Goal: Check status

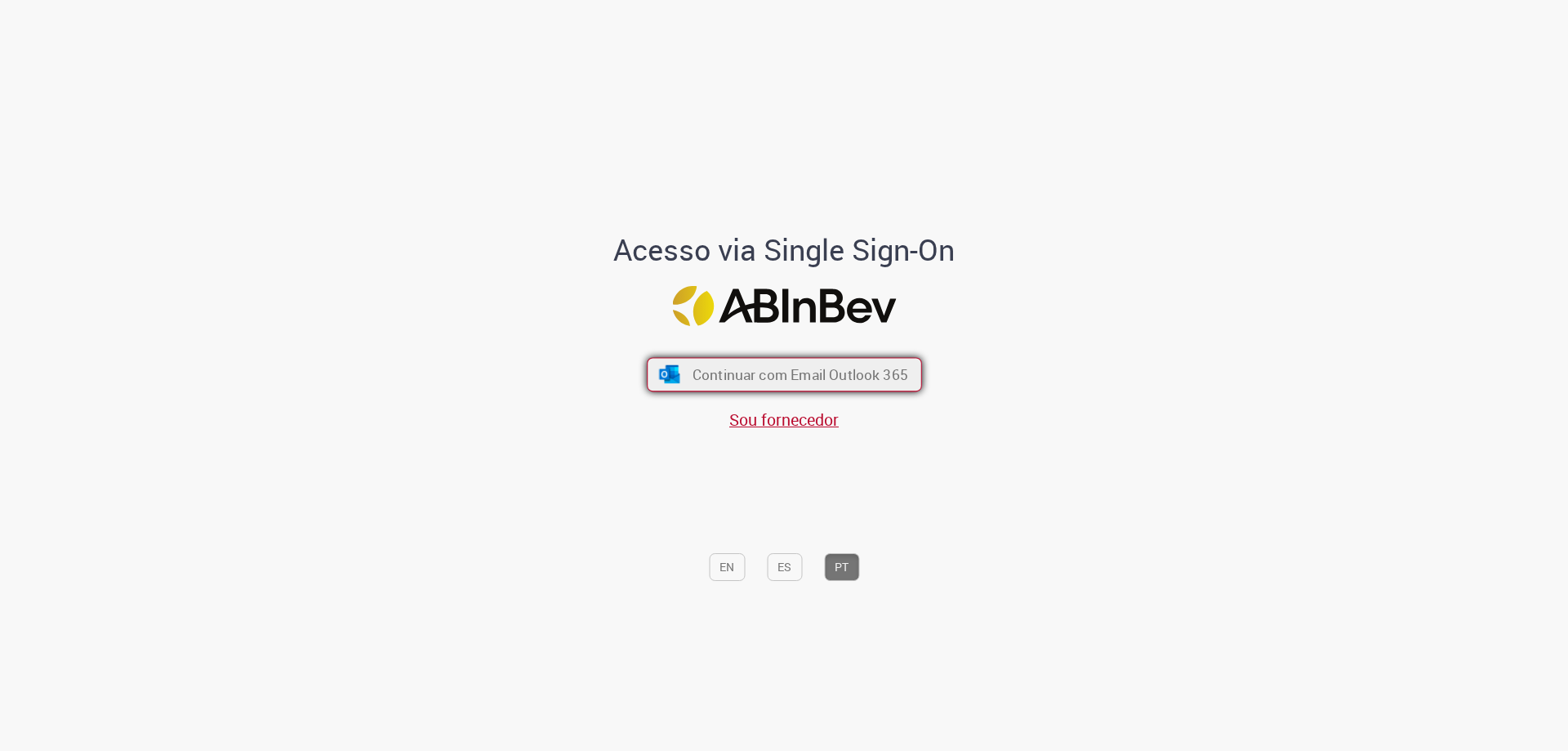
click at [872, 379] on span "Continuar com Email Outlook 365" at bounding box center [800, 375] width 216 height 19
click at [695, 384] on span "Continuar com Email Outlook 365" at bounding box center [800, 375] width 216 height 19
click at [679, 379] on button "Continuar com Email Outlook 365" at bounding box center [784, 374] width 275 height 34
click at [719, 367] on span "Continuar com Email Outlook 365" at bounding box center [800, 375] width 216 height 19
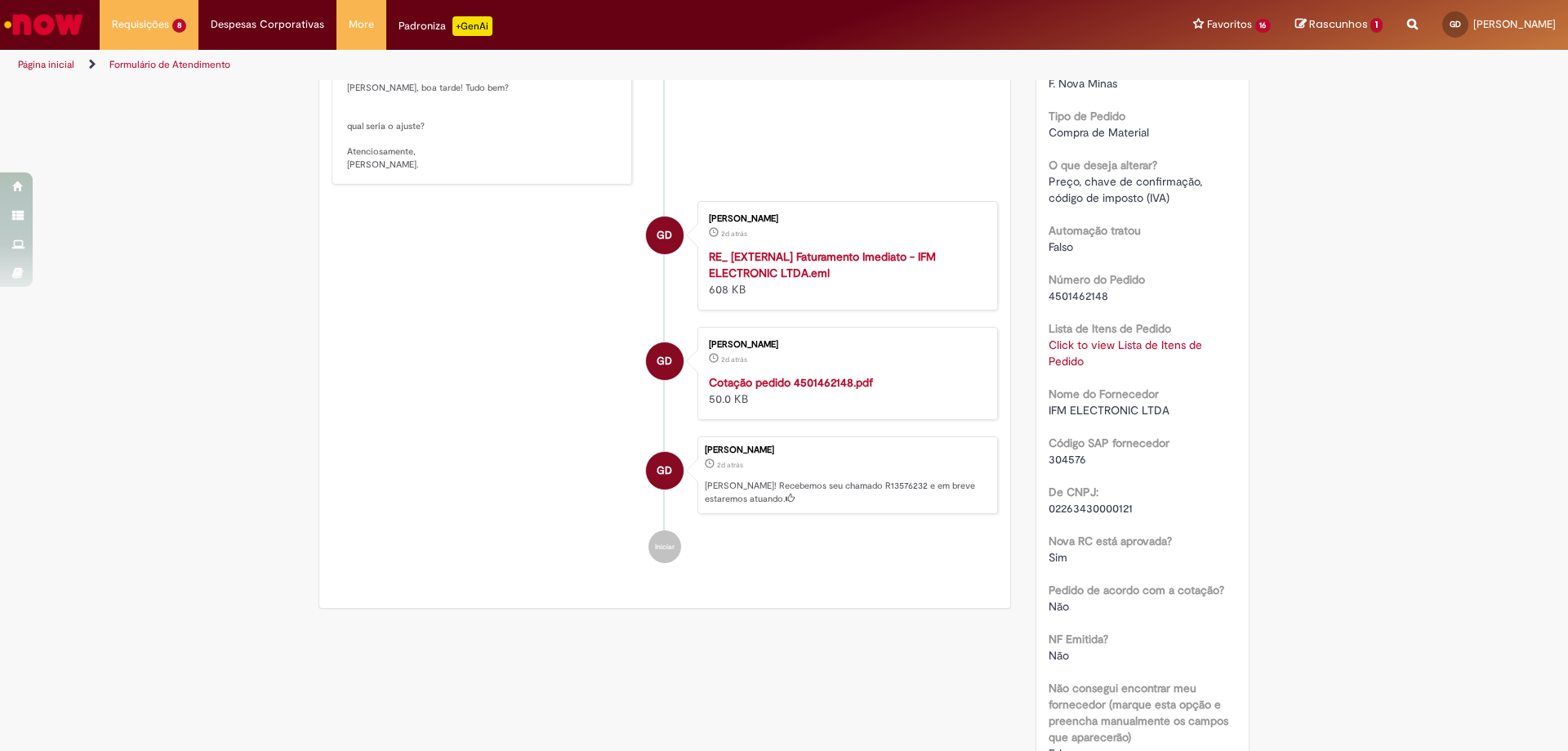
scroll to position [408, 0]
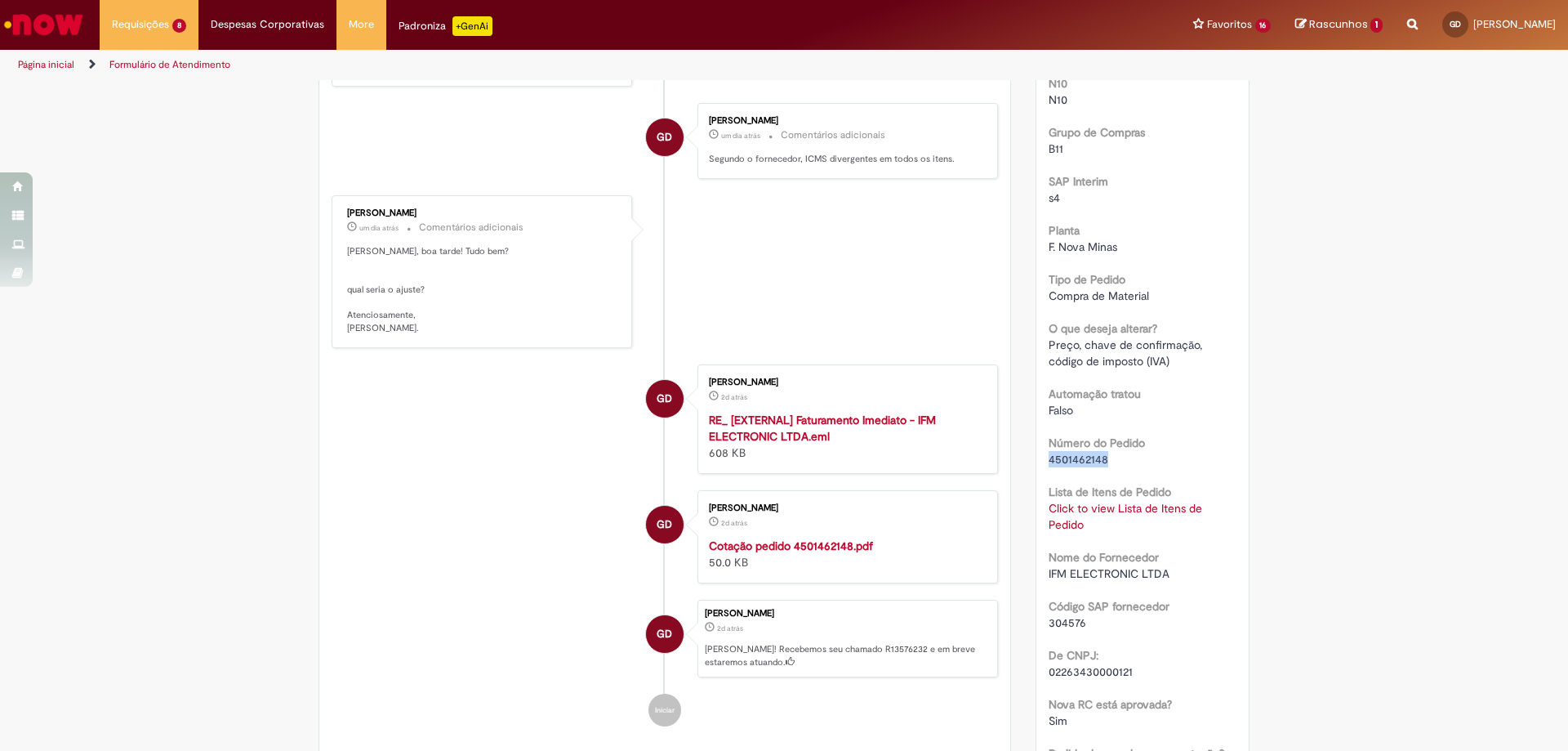
drag, startPoint x: 1106, startPoint y: 457, endPoint x: 1037, endPoint y: 460, distance: 69.1
click at [1037, 460] on div "Número R13576232 Status Pendente Usuário Criação 2d atrás 2 dias atrás Conclusã…" at bounding box center [1142, 521] width 213 height 1312
copy span "4501462148"
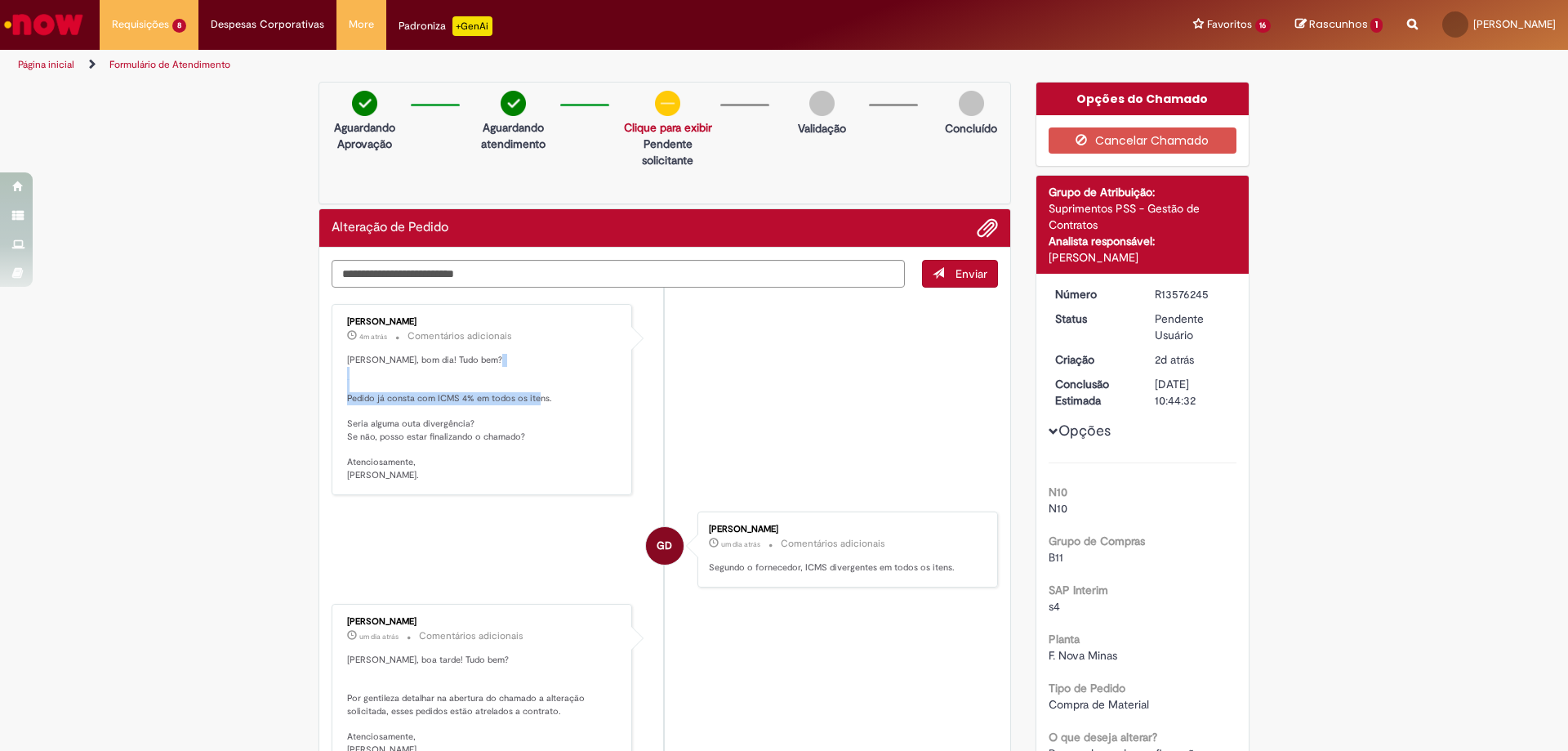
drag, startPoint x: 558, startPoint y: 399, endPoint x: 343, endPoint y: 399, distance: 215.0
click at [347, 399] on p "[PERSON_NAME], bom dia! Tudo bem? Pedido já consta com ICMS 4% em todos os iten…" at bounding box center [483, 417] width 272 height 128
drag, startPoint x: 521, startPoint y: 439, endPoint x: 472, endPoint y: 432, distance: 49.5
click at [472, 432] on p "[PERSON_NAME], bom dia! Tudo bem? Pedido já consta com ICMS 4% em todos os iten…" at bounding box center [483, 417] width 272 height 128
drag, startPoint x: 480, startPoint y: 420, endPoint x: 471, endPoint y: 424, distance: 9.8
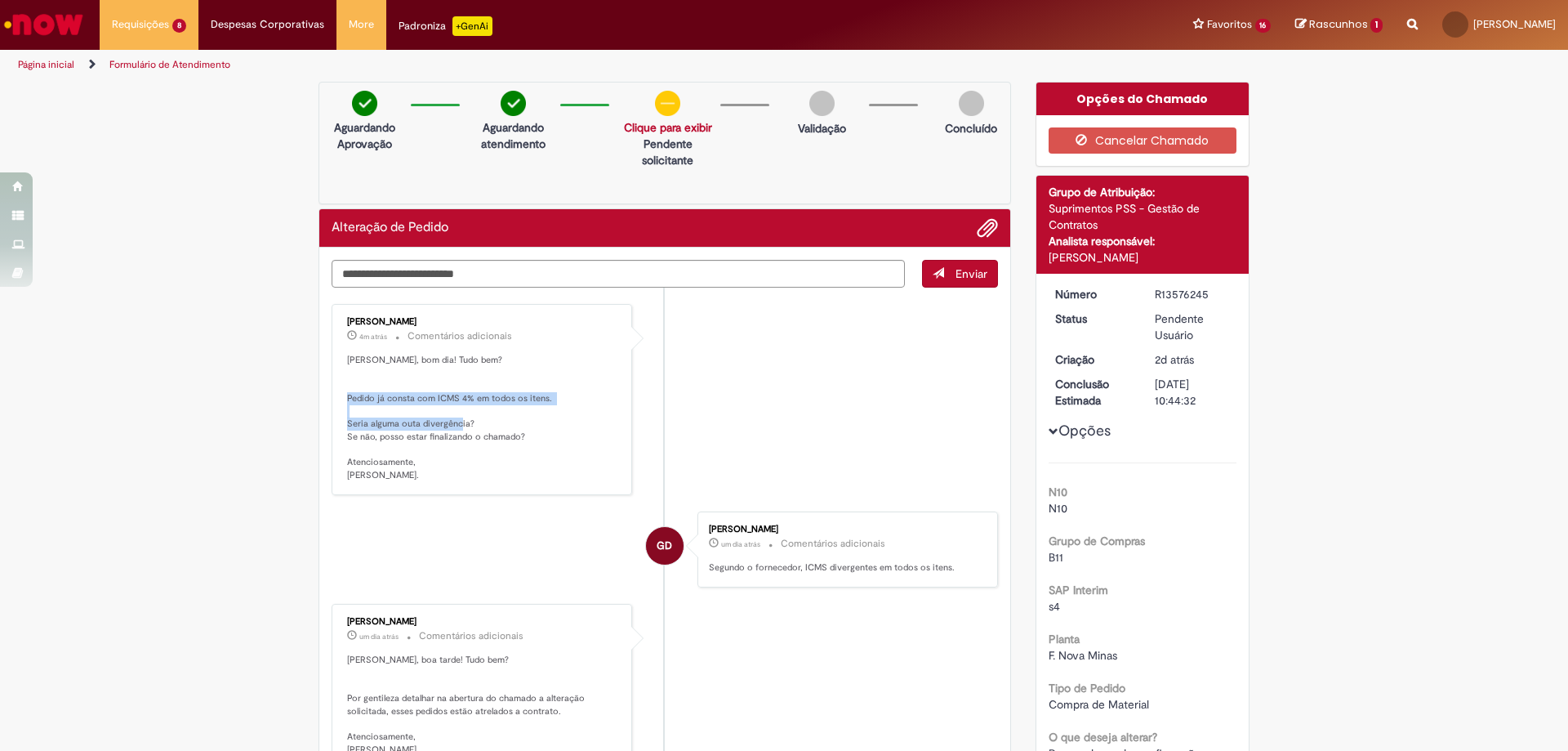
click at [359, 403] on p "[PERSON_NAME], bom dia! Tudo bem? Pedido já consta com ICMS 4% em todos os iten…" at bounding box center [483, 417] width 272 height 128
drag, startPoint x: 522, startPoint y: 436, endPoint x: 420, endPoint y: 422, distance: 103.0
click at [420, 422] on p "Gabriella, bom dia! Tudo bem? Pedido já consta com ICMS 4% em todos os itens. S…" at bounding box center [483, 417] width 272 height 128
click at [455, 422] on p "Gabriella, bom dia! Tudo bem? Pedido já consta com ICMS 4% em todos os itens. S…" at bounding box center [483, 417] width 272 height 128
click at [518, 436] on p "Gabriella, bom dia! Tudo bem? Pedido já consta com ICMS 4% em todos os itens. S…" at bounding box center [483, 417] width 272 height 128
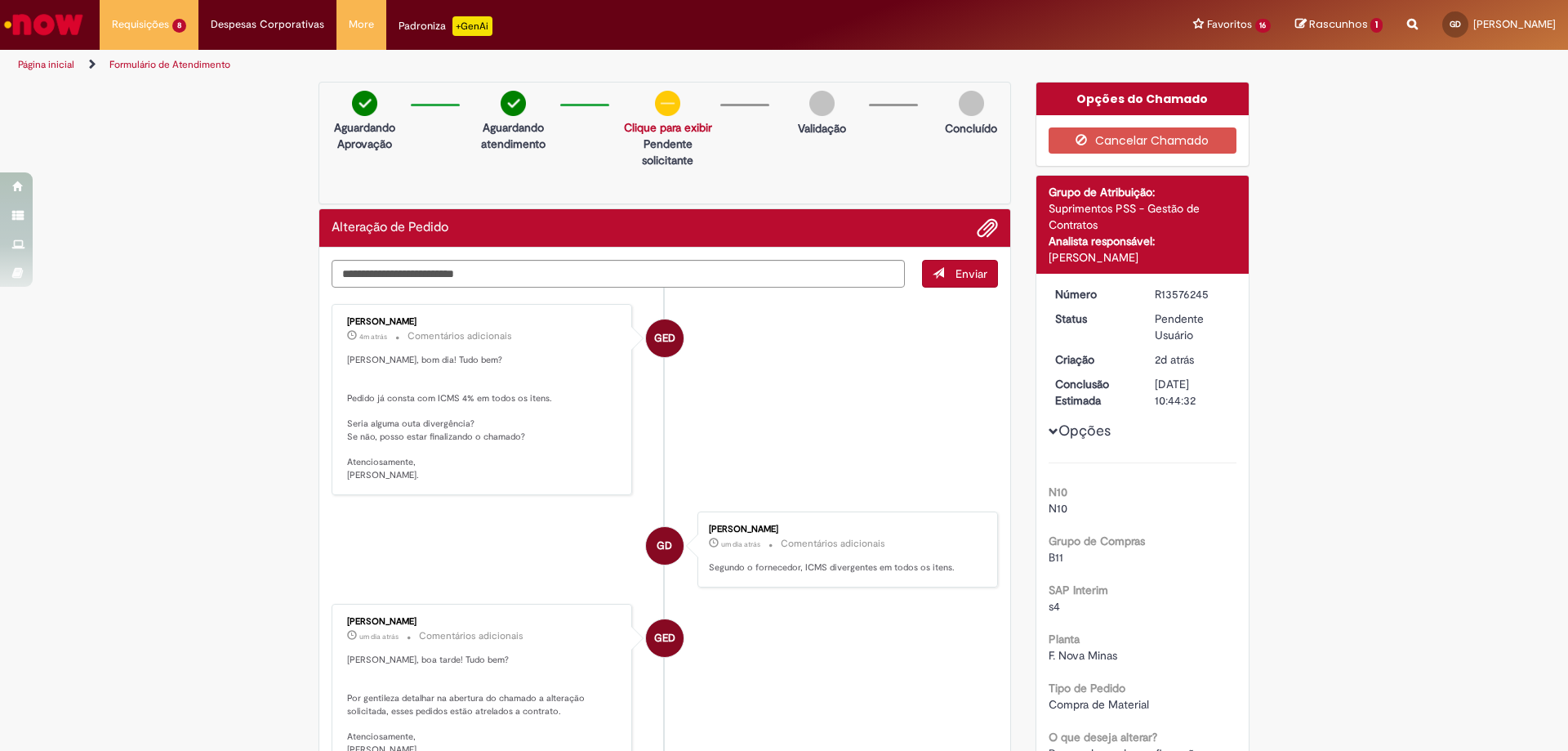
click at [513, 435] on p "Gabriella, bom dia! Tudo bem? Pedido já consta com ICMS 4% em todos os itens. S…" at bounding box center [483, 417] width 272 height 128
click at [347, 397] on p "Gabriella, bom dia! Tudo bem? Pedido já consta com ICMS 4% em todos os itens. S…" at bounding box center [483, 417] width 272 height 128
drag, startPoint x: 516, startPoint y: 438, endPoint x: 342, endPoint y: 400, distance: 178.1
click at [347, 400] on p "Gabriella, bom dia! Tudo bem? Pedido já consta com ICMS 4% em todos os itens. S…" at bounding box center [483, 417] width 272 height 128
copy p "Pedido já consta com ICMS 4% em todos os itens. Seria alguma outa divergência? …"
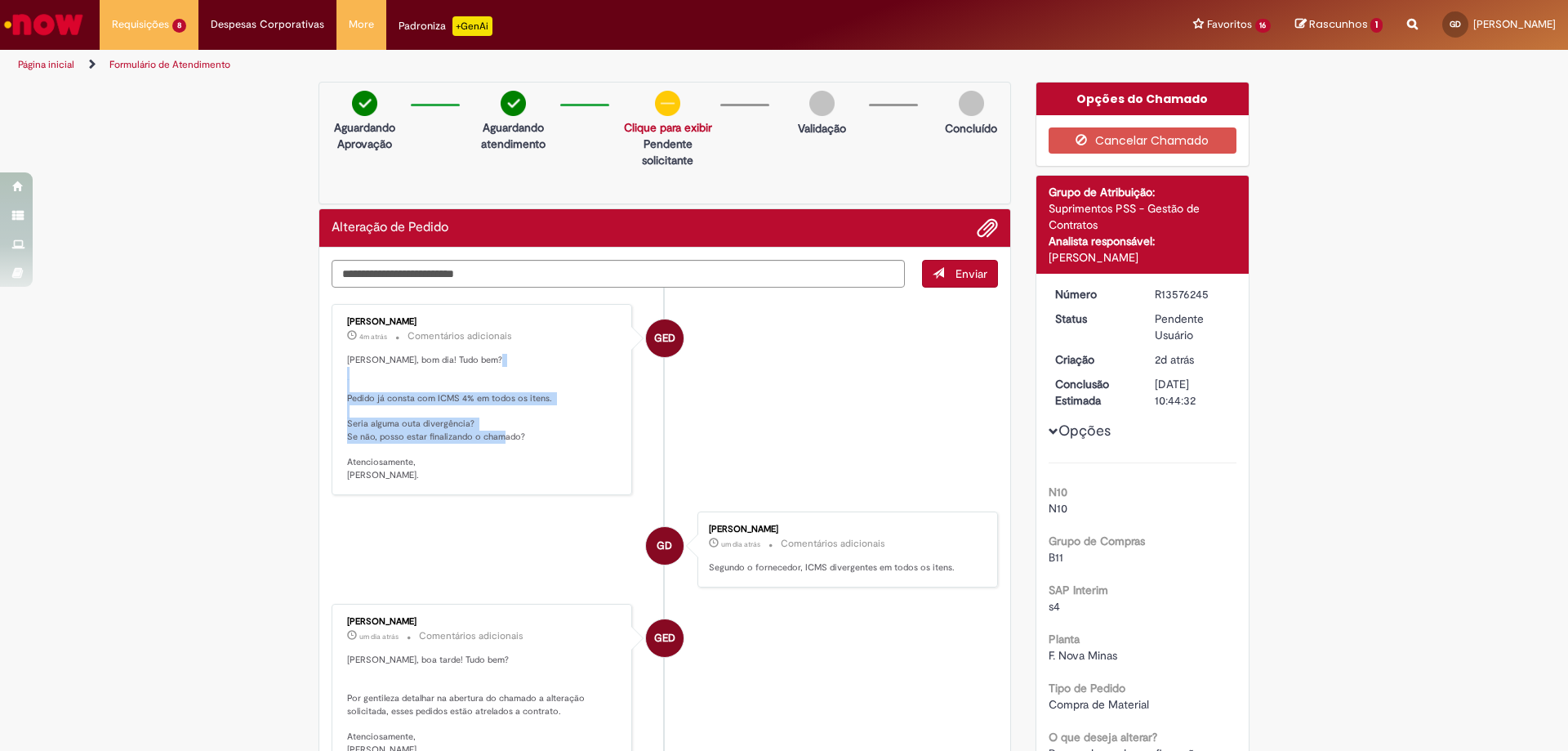
scroll to position [326, 0]
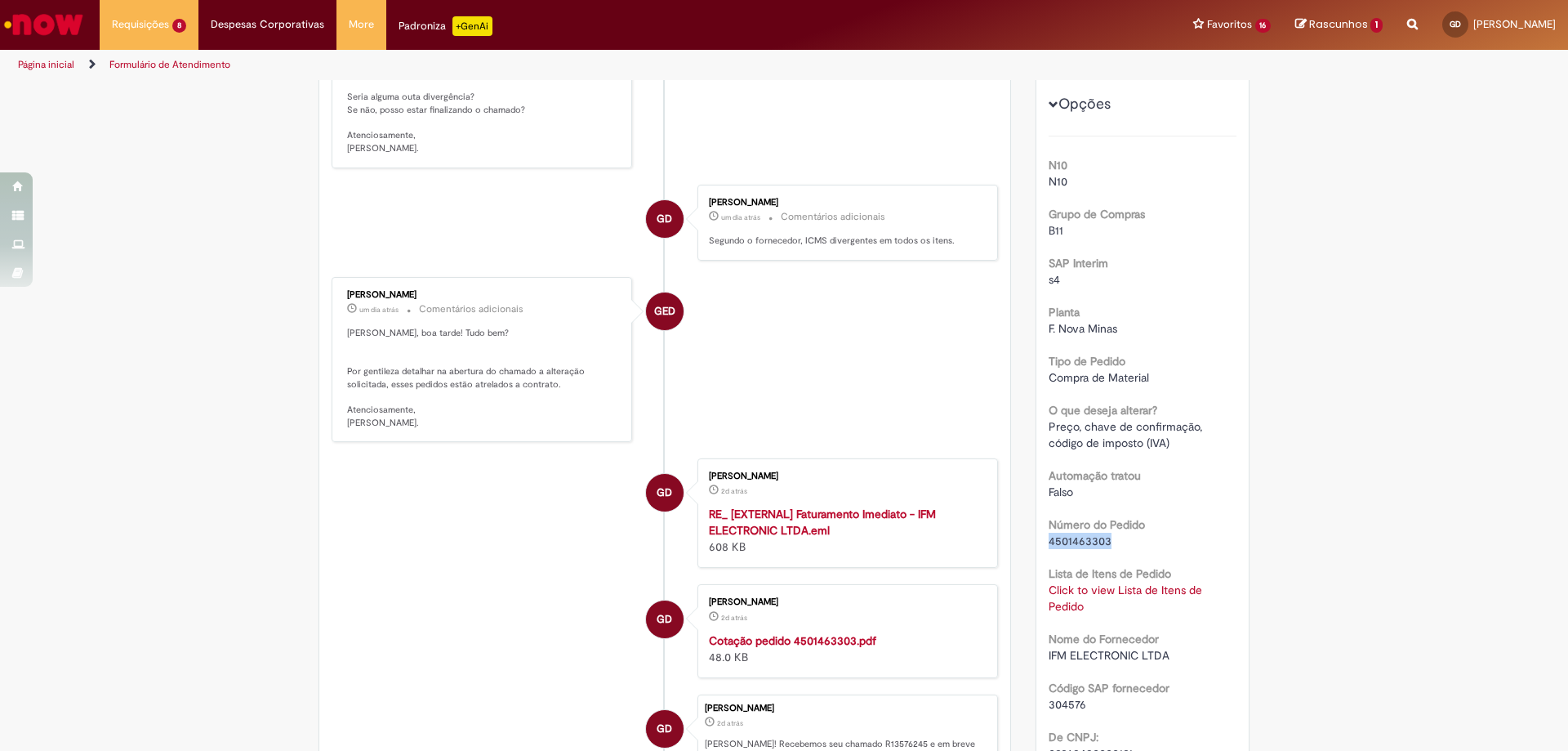
drag, startPoint x: 1119, startPoint y: 540, endPoint x: 1035, endPoint y: 545, distance: 84.1
click at [1036, 545] on div "Número R13576245 Status Pendente Usuário Criação 2d atrás 2 dias atrás Conclusã…" at bounding box center [1142, 603] width 213 height 1312
copy span "4501463303"
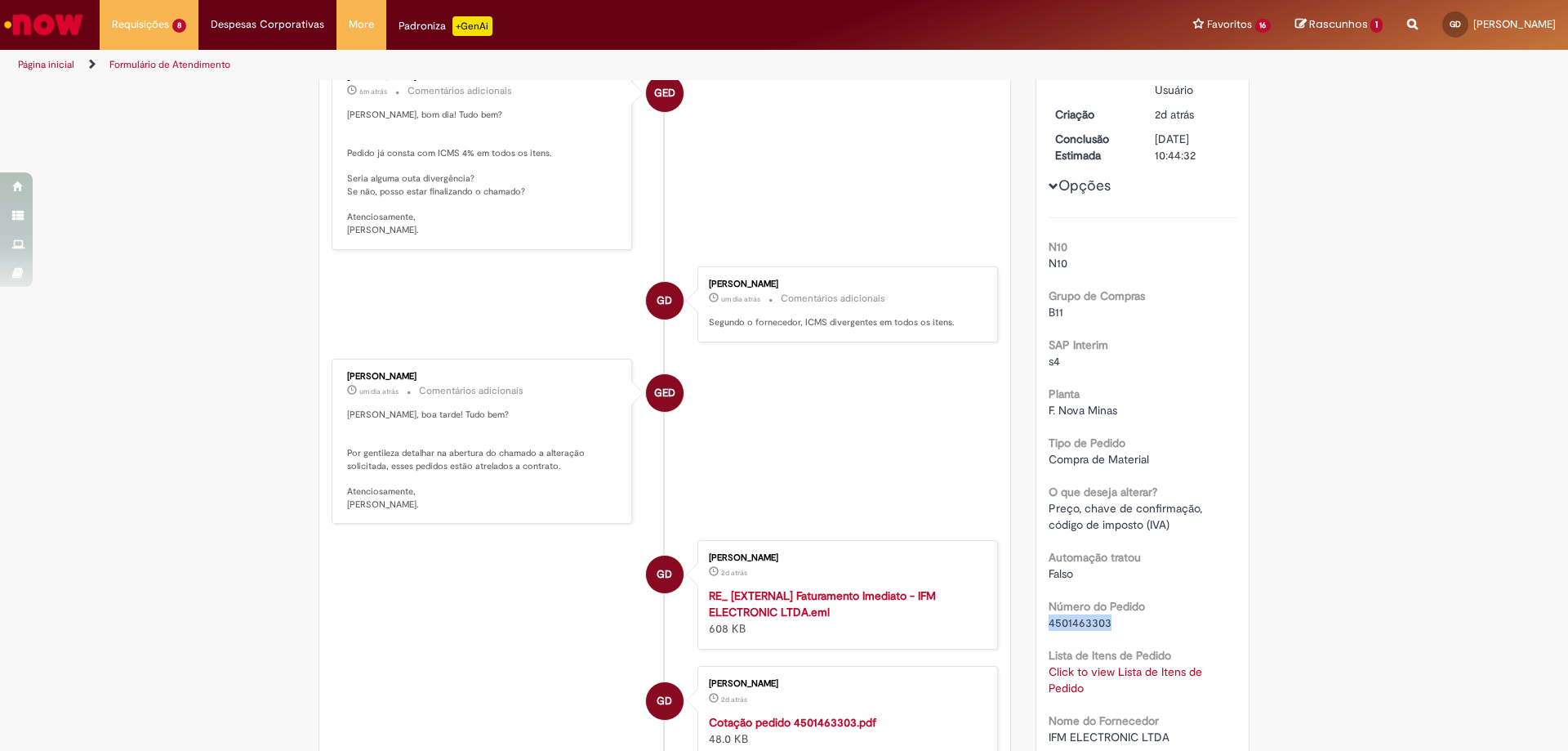
scroll to position [82, 0]
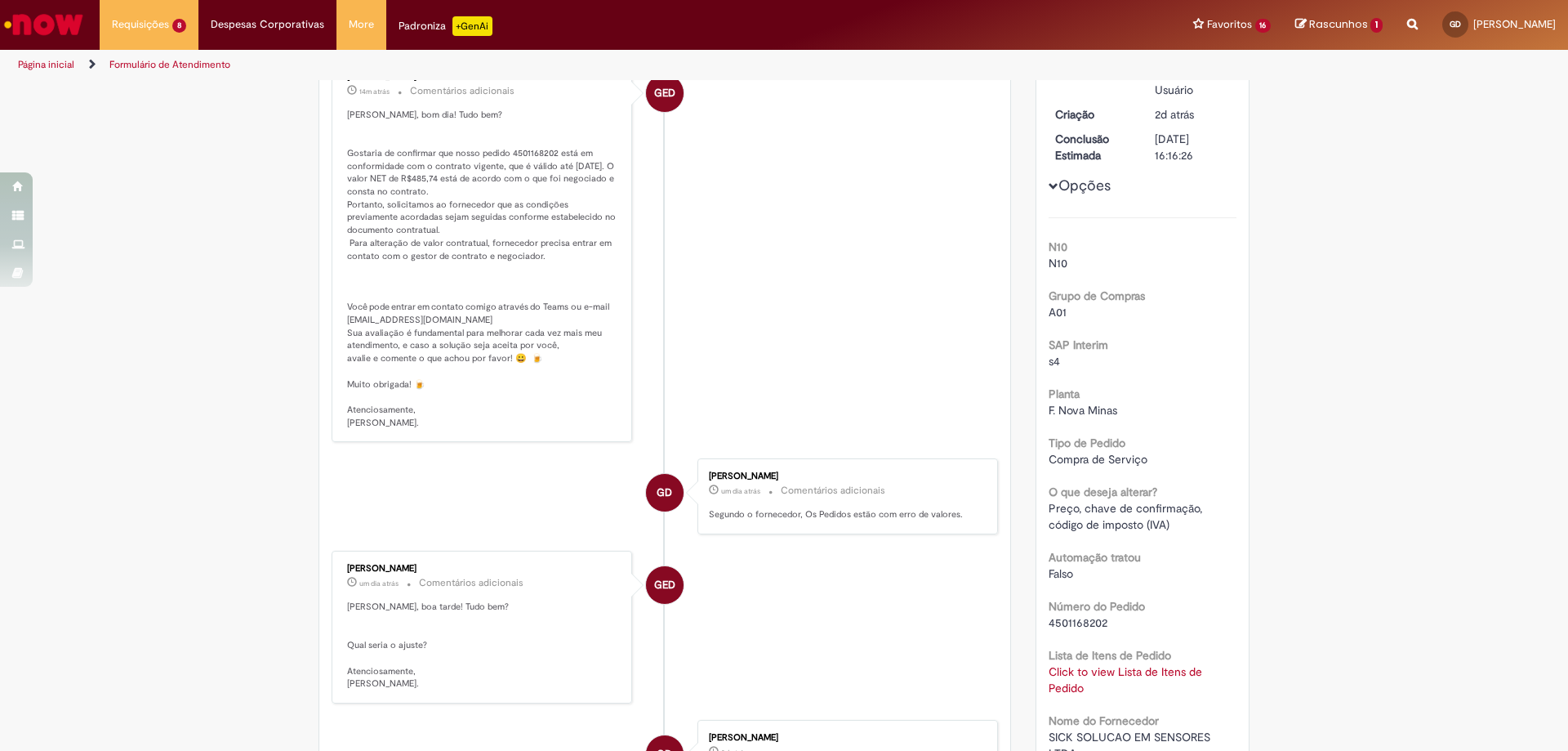
scroll to position [326, 0]
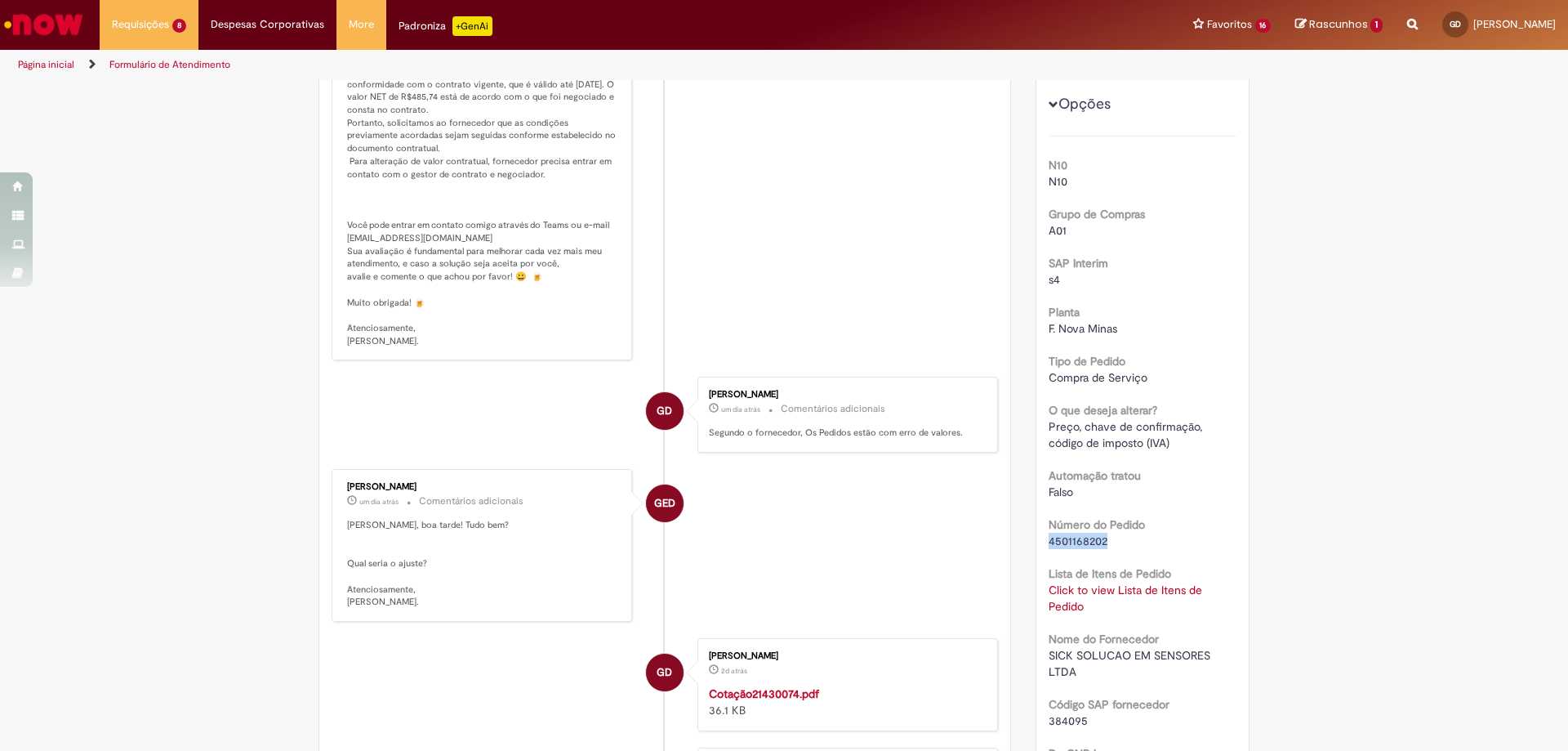
drag, startPoint x: 1103, startPoint y: 540, endPoint x: 1045, endPoint y: 545, distance: 58.2
click at [1049, 545] on div "4501168202" at bounding box center [1142, 540] width 189 height 17
copy span "4501168202"
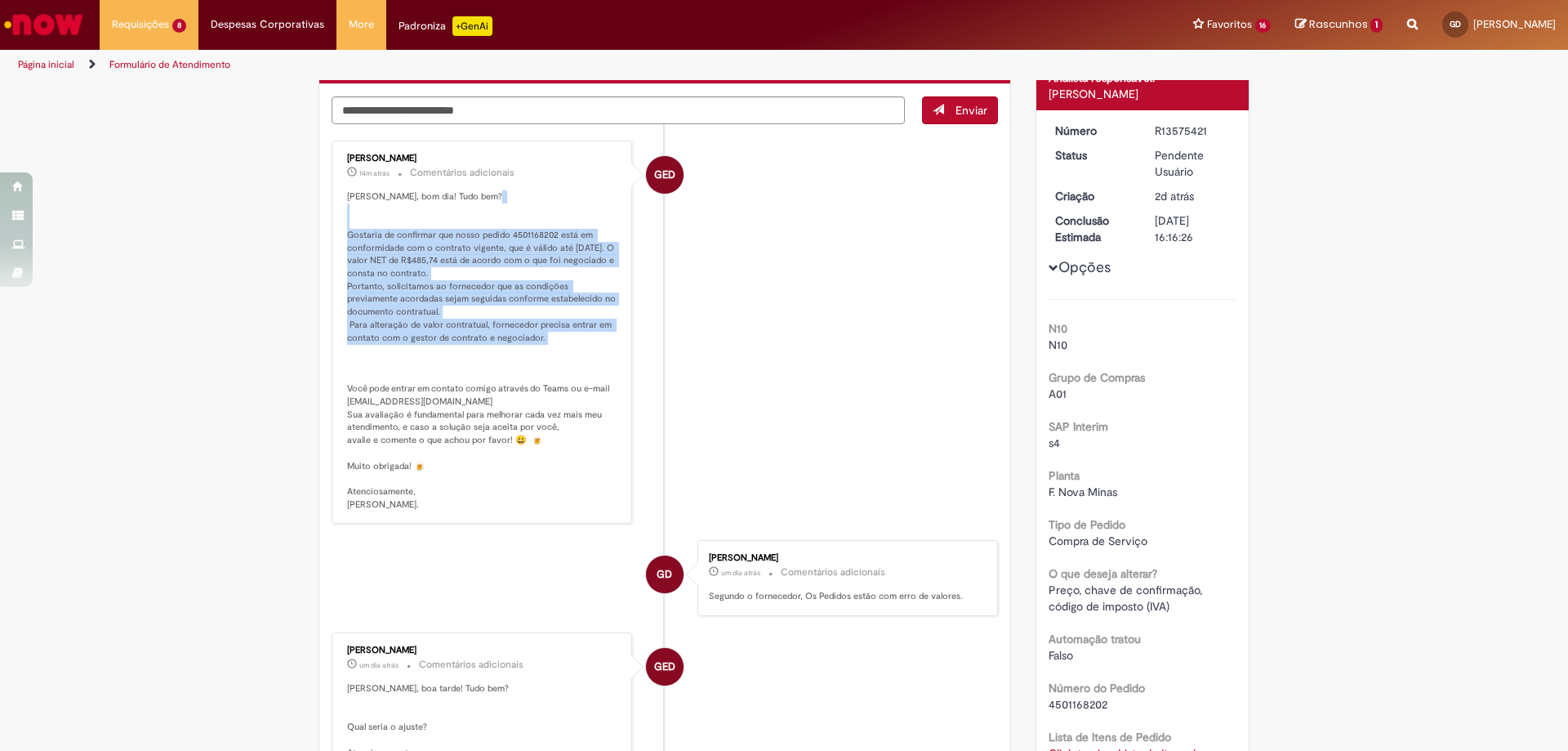
drag, startPoint x: 538, startPoint y: 338, endPoint x: 338, endPoint y: 232, distance: 226.4
click at [338, 232] on div "Gabriele Estefane Da Silva 14m atrás 14 minutos atrás Comentários adicionais" at bounding box center [482, 332] width 291 height 374
copy p "Gostaria de confirmar que nosso pedido 4501168202 está em conformidade com o co…"
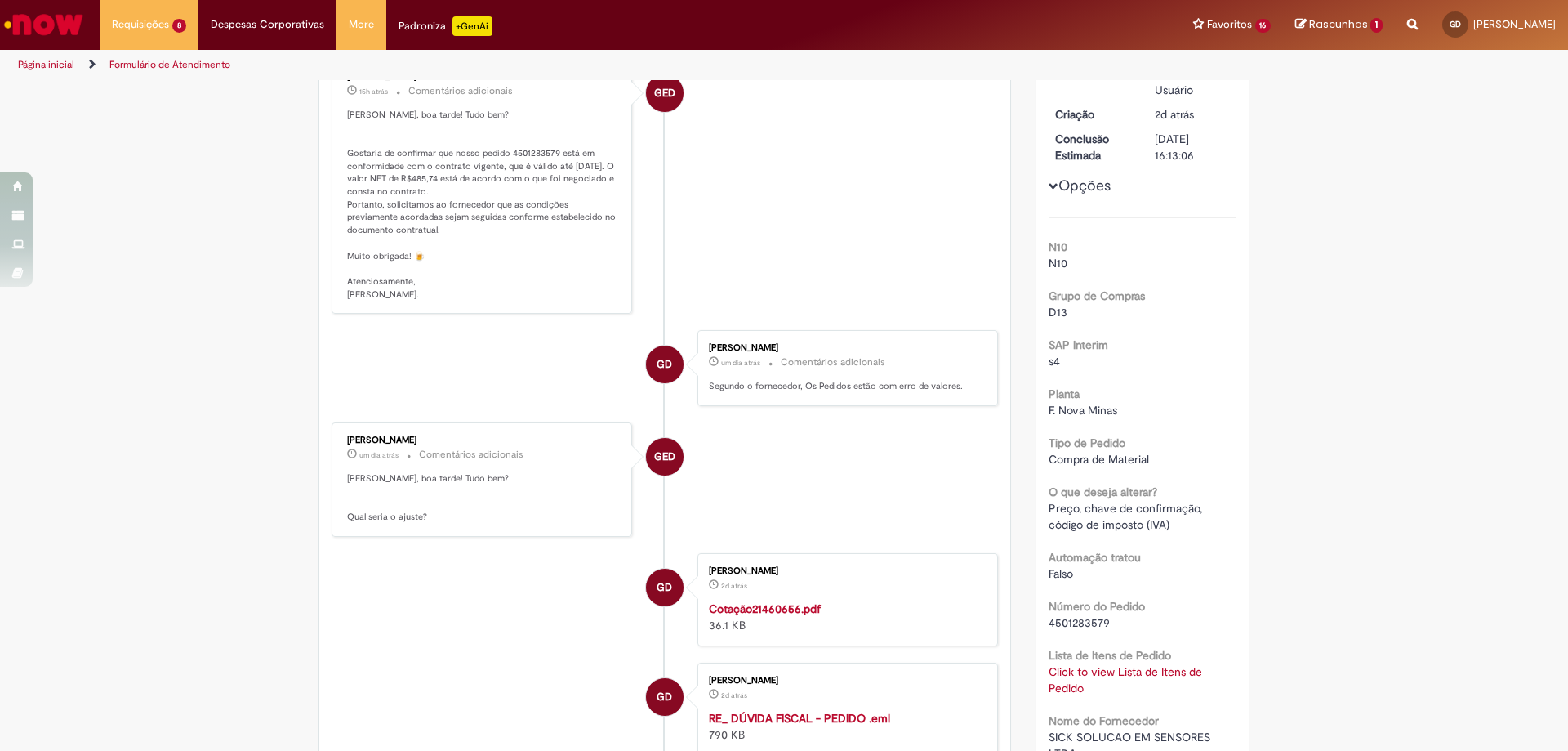
scroll to position [326, 0]
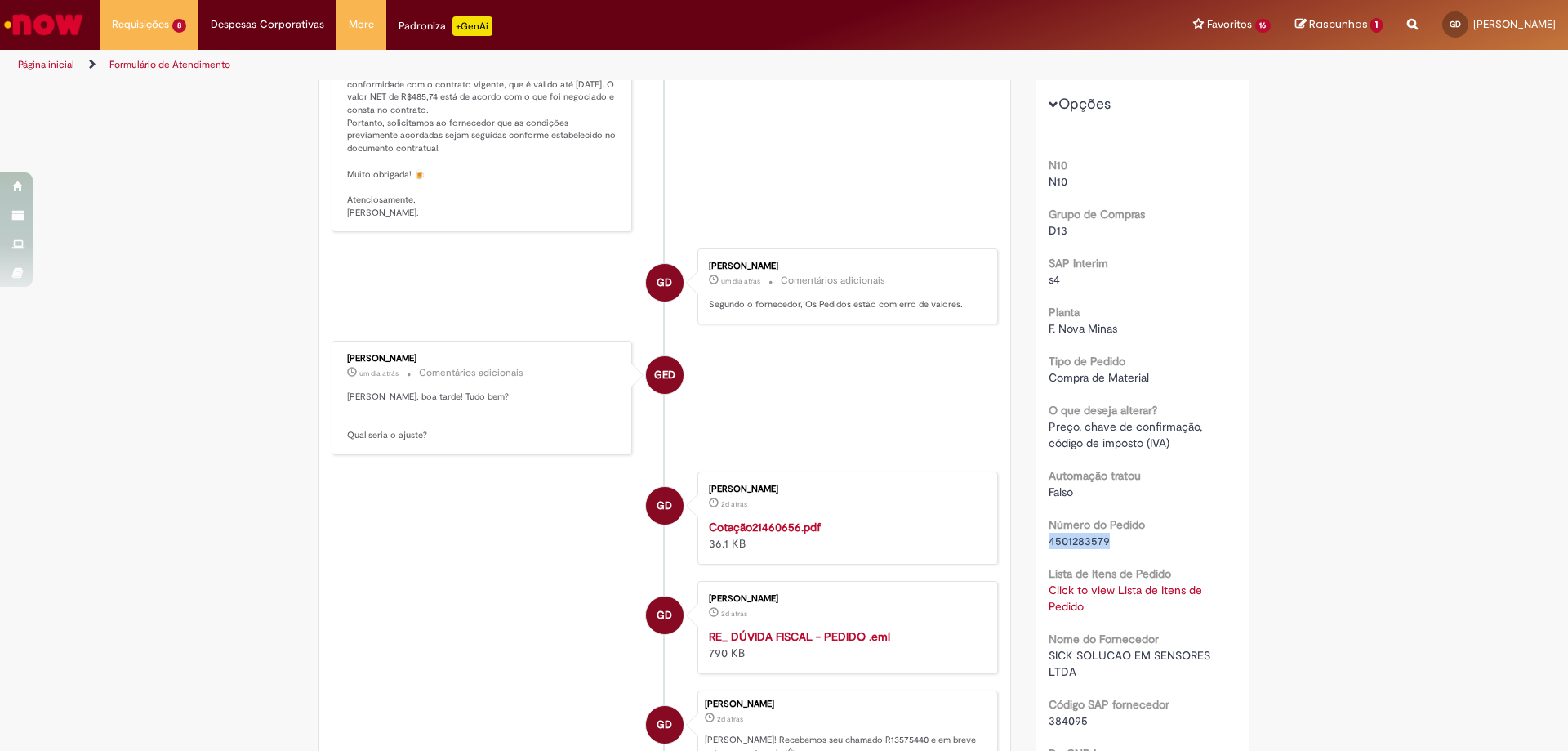
drag, startPoint x: 1110, startPoint y: 546, endPoint x: 1028, endPoint y: 540, distance: 82.2
click at [1028, 540] on div "Opções do Chamado Cancelar Chamado Detalhes do tíquete Grupo de Atribuição: Sup…" at bounding box center [1142, 638] width 239 height 1767
copy span "4501283579"
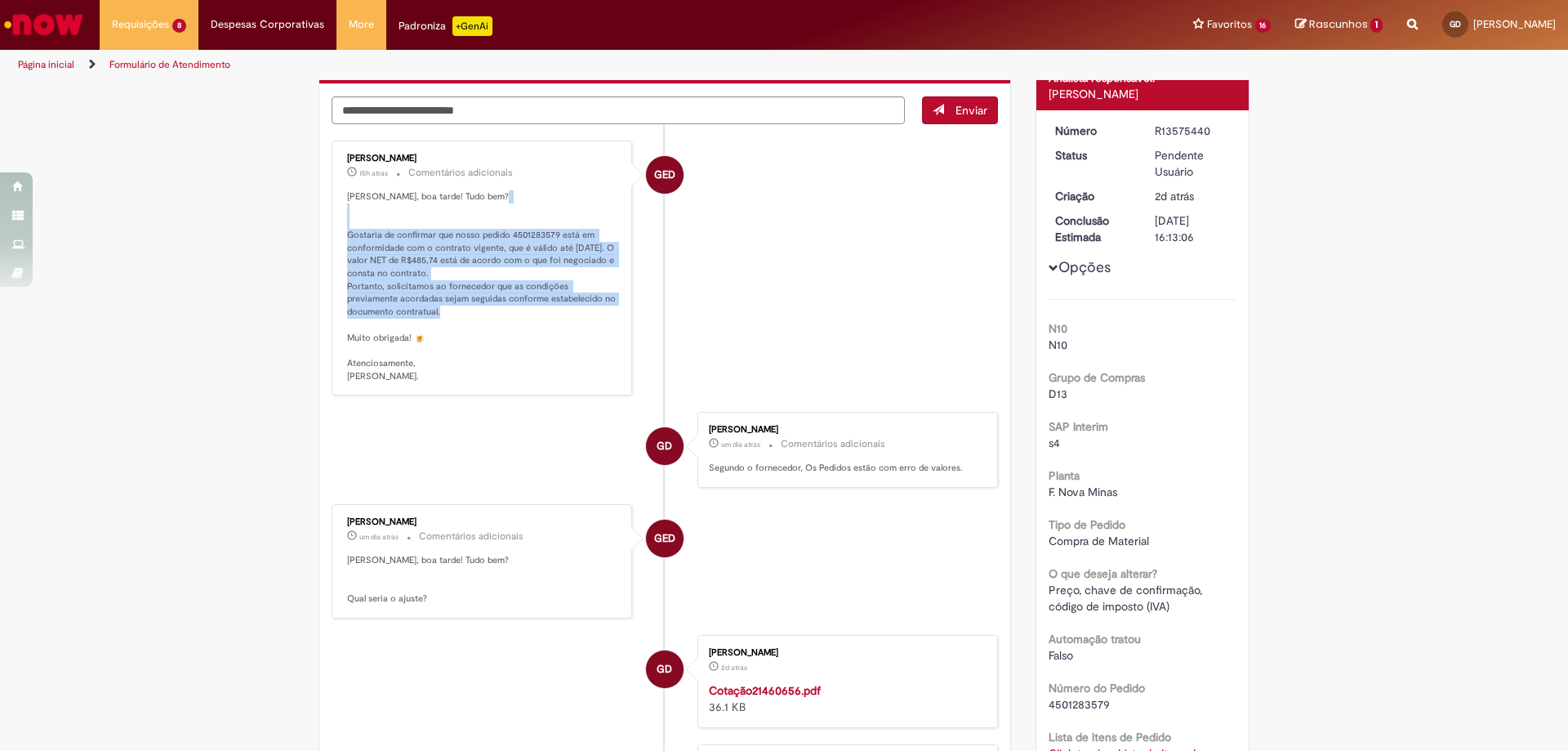
drag, startPoint x: 342, startPoint y: 234, endPoint x: 444, endPoint y: 311, distance: 127.8
click at [444, 311] on p "Gabriella, boa tarde! Tudo bem? Gostaria de confirmar que nosso pedido 45012835…" at bounding box center [483, 287] width 272 height 193
copy p "Gostaria de confirmar que nosso pedido 4501283579 está em conformidade com o co…"
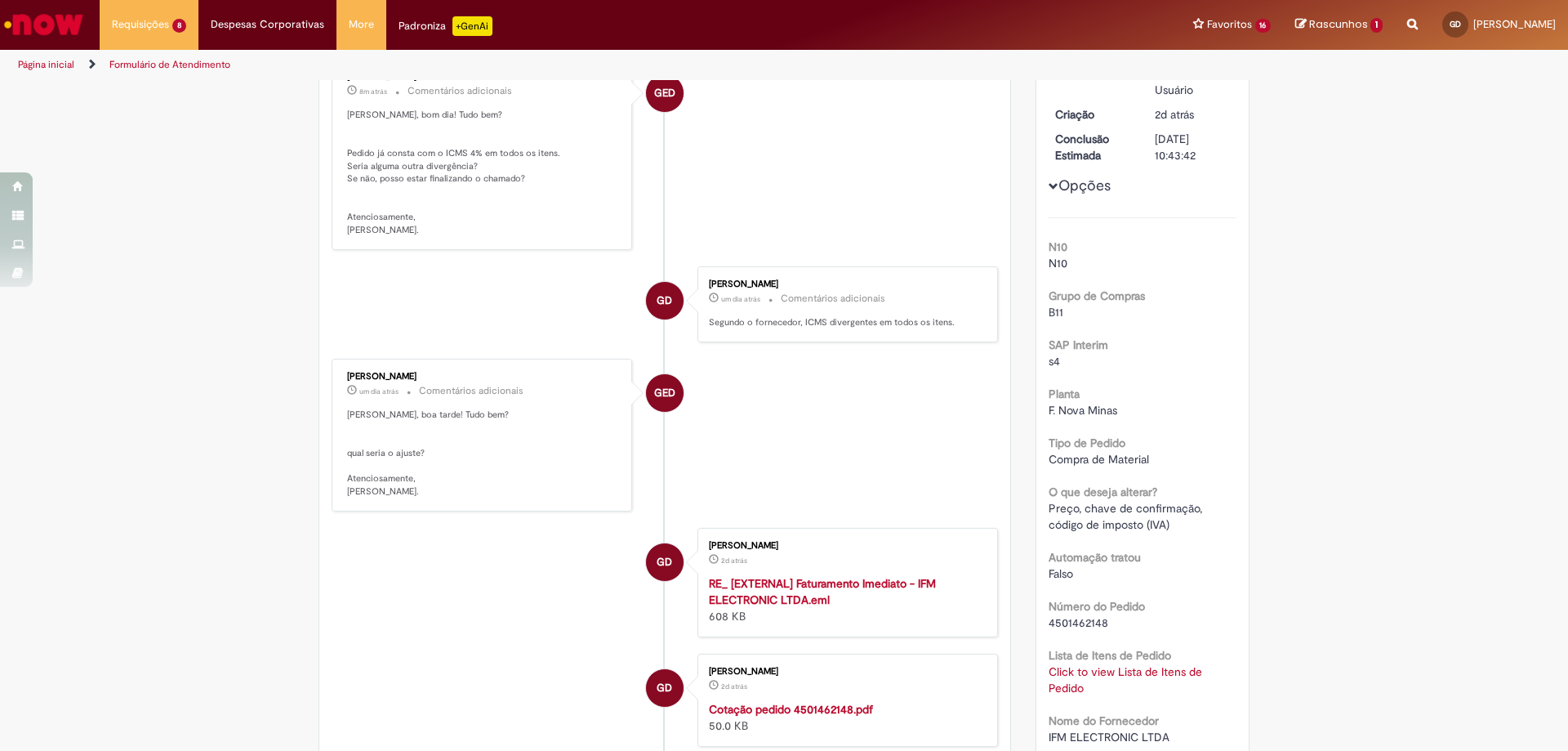
scroll to position [326, 0]
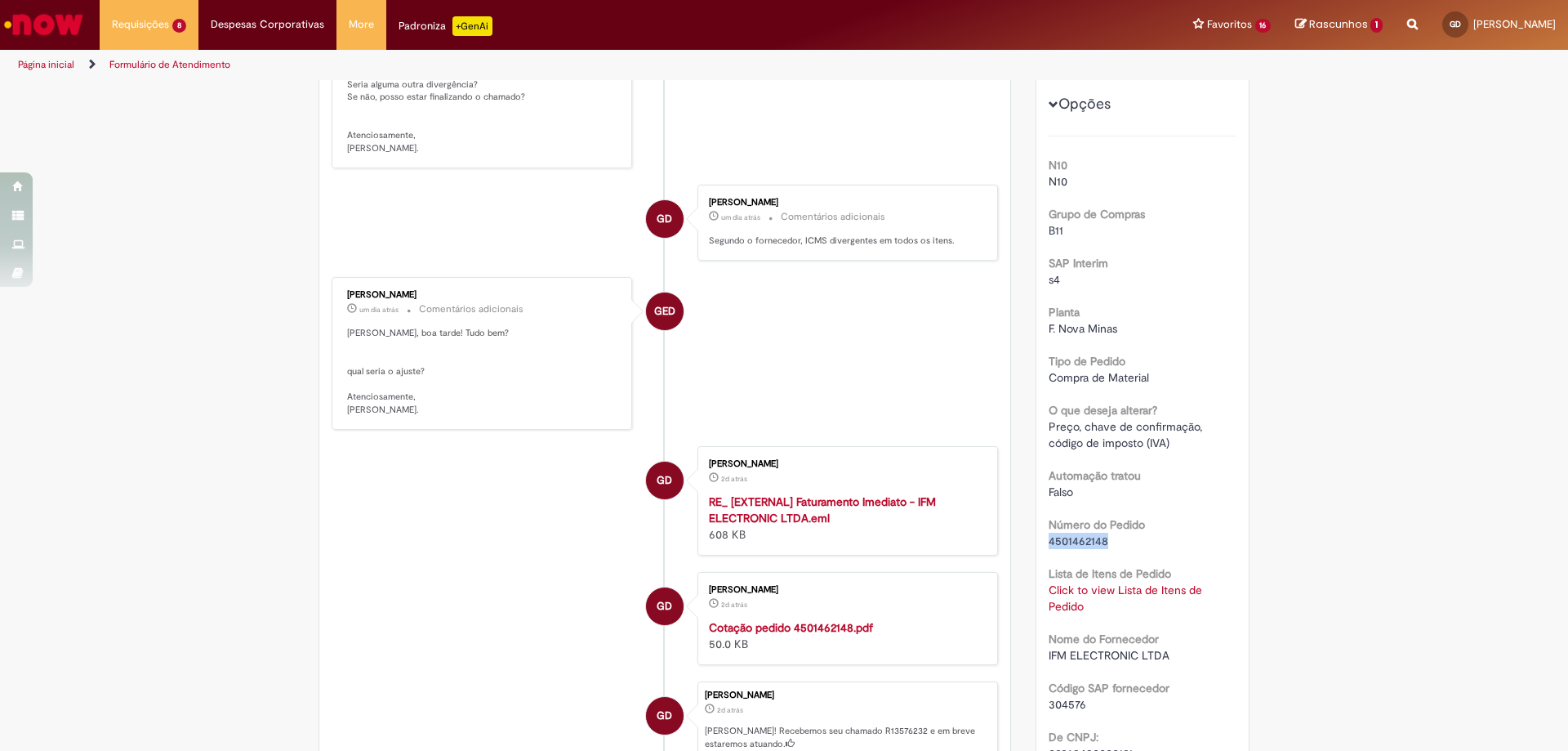
drag, startPoint x: 1107, startPoint y: 546, endPoint x: 1045, endPoint y: 546, distance: 62.0
click at [1049, 546] on div "4501462148" at bounding box center [1142, 540] width 189 height 17
copy span "4501462148"
